Goal: Task Accomplishment & Management: Manage account settings

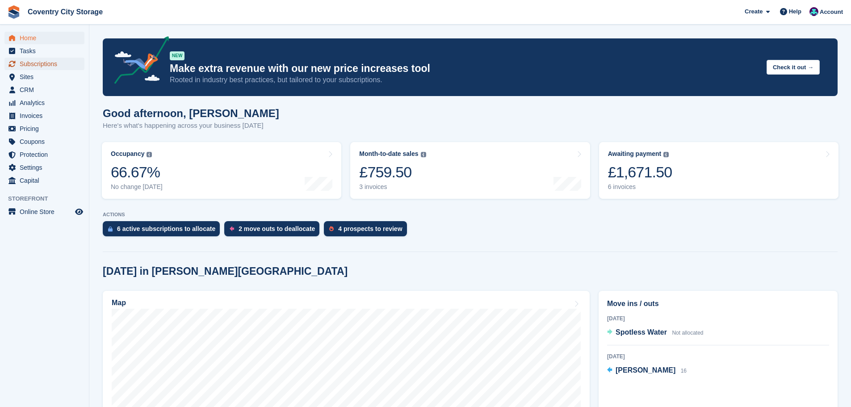
click at [45, 60] on span "Subscriptions" at bounding box center [47, 64] width 54 height 13
